Goal: Check status

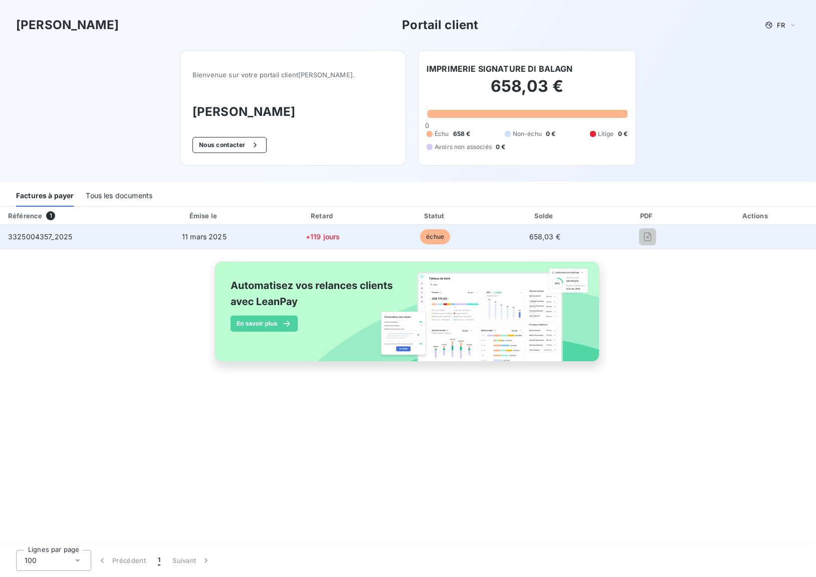
click at [546, 237] on span "658,03 €" at bounding box center [545, 236] width 31 height 9
click at [431, 239] on span "échue" at bounding box center [435, 236] width 30 height 15
click at [314, 238] on span "+119 jours" at bounding box center [323, 236] width 35 height 9
drag, startPoint x: 194, startPoint y: 239, endPoint x: 137, endPoint y: 236, distance: 57.2
click at [194, 239] on span "11 mars 2025" at bounding box center [204, 236] width 45 height 9
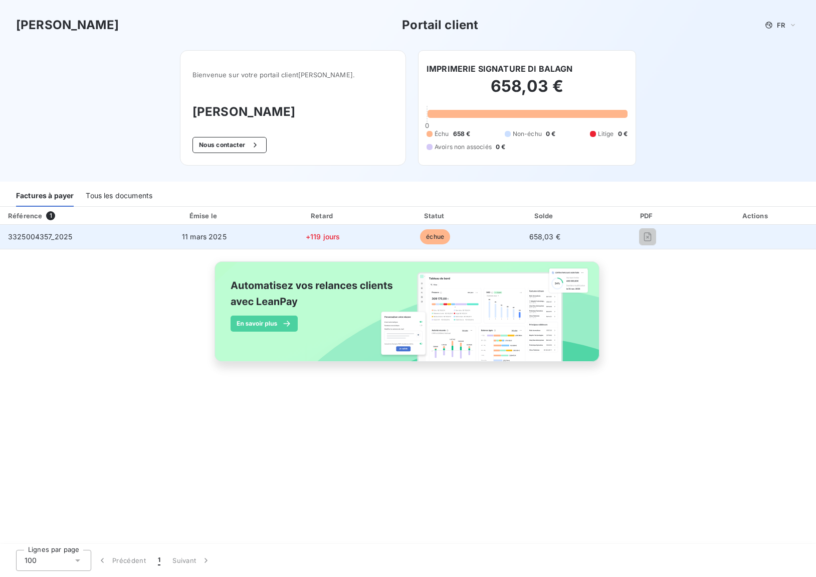
click at [63, 239] on span "3325004357_2025" at bounding box center [40, 236] width 64 height 9
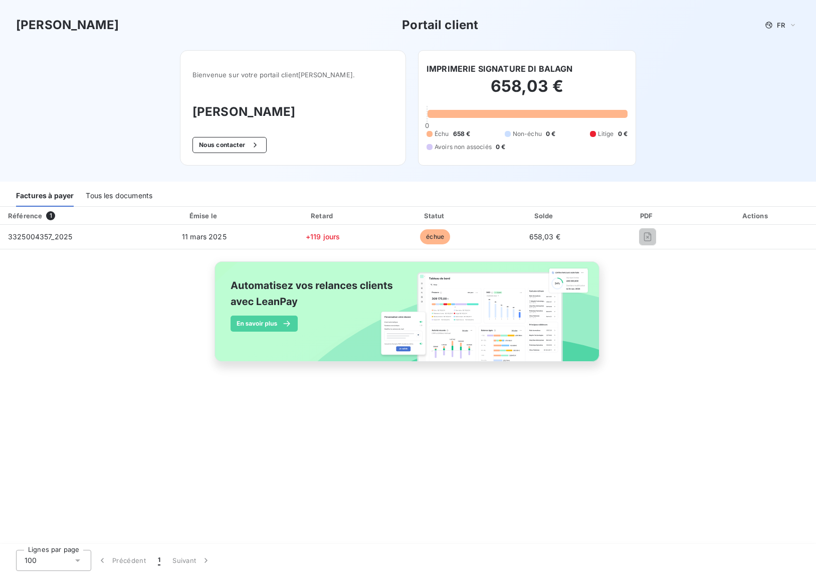
click at [45, 216] on div "Référence 1" at bounding box center [71, 216] width 138 height 10
click at [100, 199] on div "Tous les documents" at bounding box center [119, 196] width 67 height 21
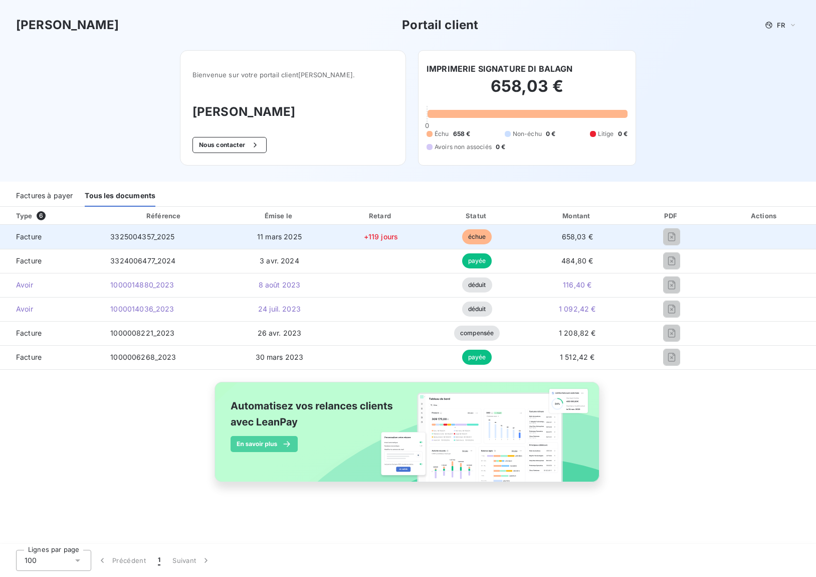
click at [482, 232] on span "échue" at bounding box center [477, 236] width 30 height 15
